Goal: Browse casually

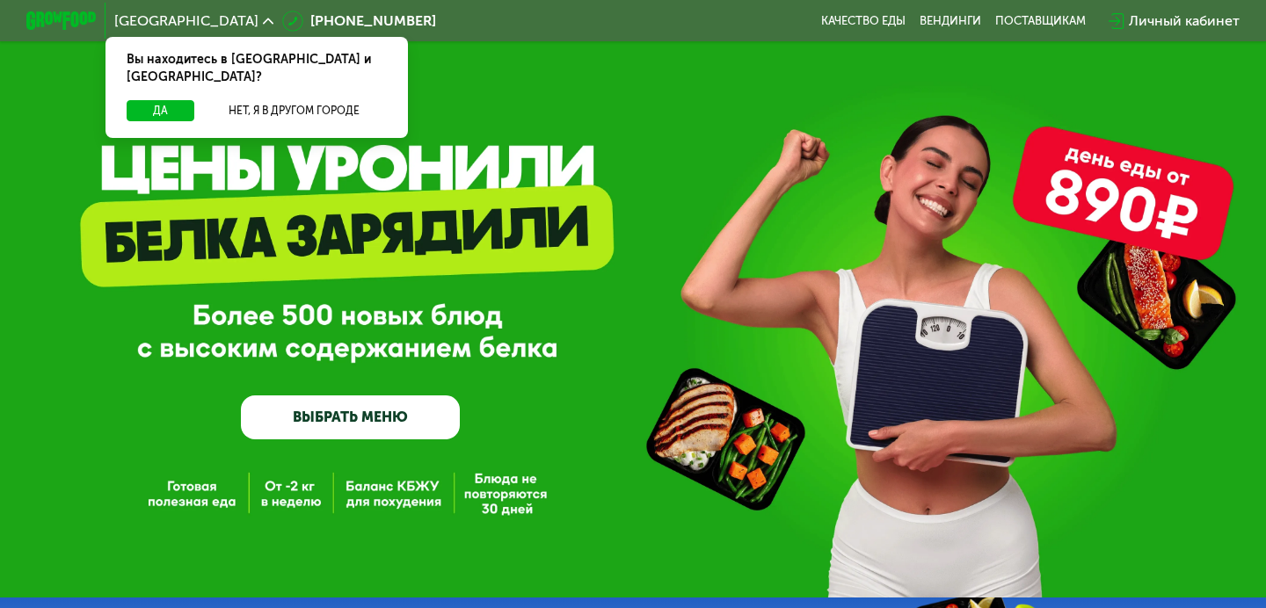
click at [69, 11] on img at bounding box center [60, 20] width 69 height 18
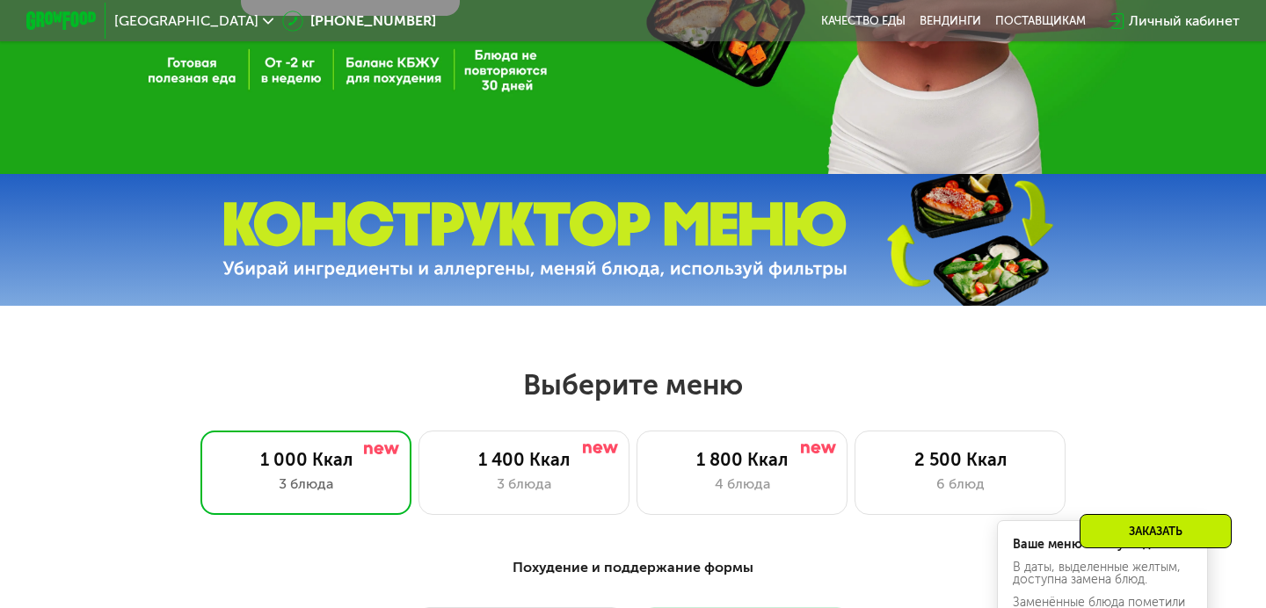
scroll to position [425, 0]
